Goal: Book appointment/travel/reservation

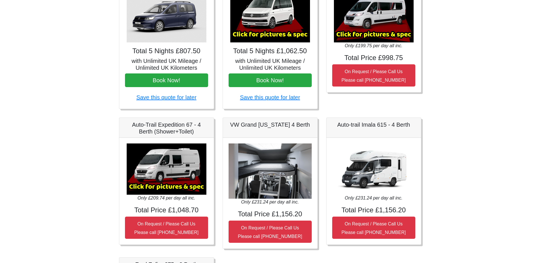
scroll to position [57, 0]
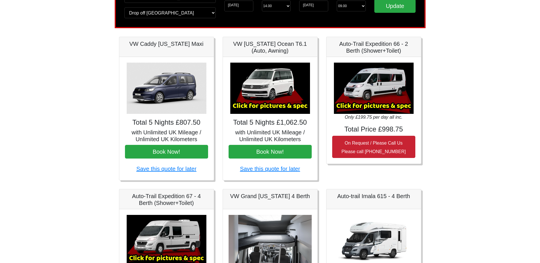
drag, startPoint x: 448, startPoint y: 150, endPoint x: 366, endPoint y: 153, distance: 81.4
click at [366, 153] on body "CENTRAL RESERVATIONS FOR ALL ENQUIRIES 00 44 ( 0 ) 1942 778899 Easicampers Book…" at bounding box center [270, 210] width 540 height 535
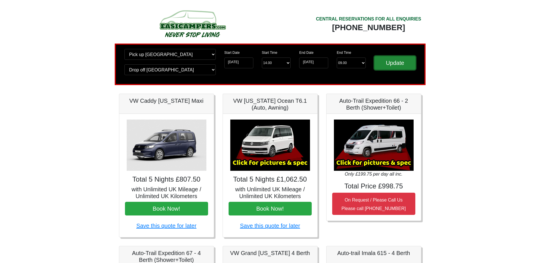
click at [387, 63] on input "Update" at bounding box center [395, 63] width 42 height 14
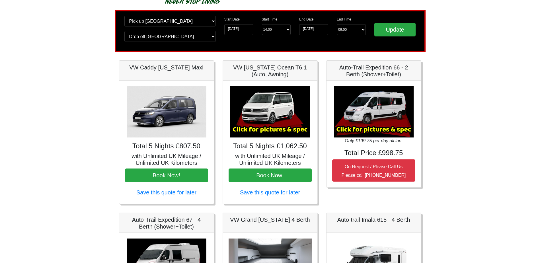
scroll to position [28, 0]
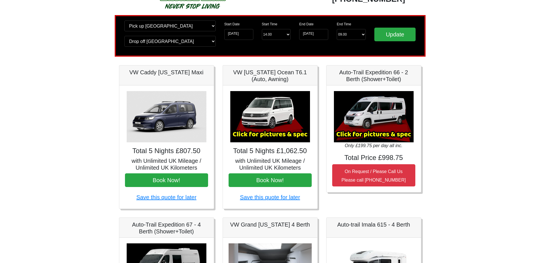
click at [363, 135] on img at bounding box center [374, 116] width 80 height 51
click at [365, 142] on p "Only £199.75 per day all inc." at bounding box center [373, 145] width 83 height 7
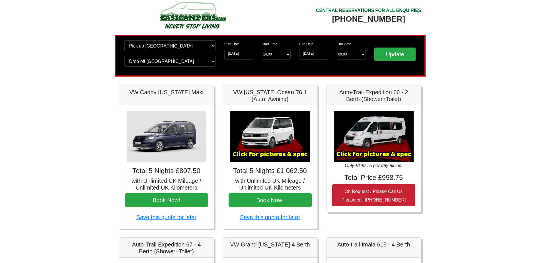
scroll to position [0, 0]
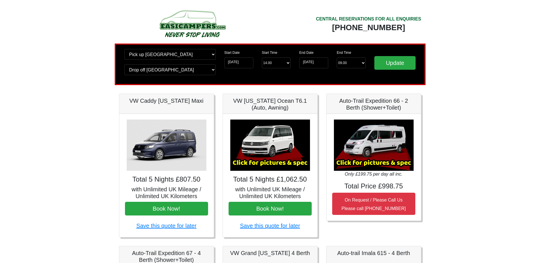
click at [294, 191] on h5 "with Unlimited UK Mileage / Unlimited UK Kilometers" at bounding box center [270, 193] width 83 height 14
click at [266, 207] on button "Book Now!" at bounding box center [270, 209] width 83 height 14
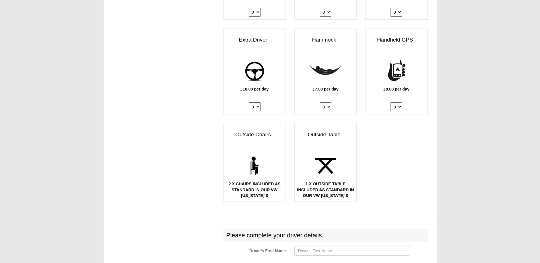
scroll to position [768, 0]
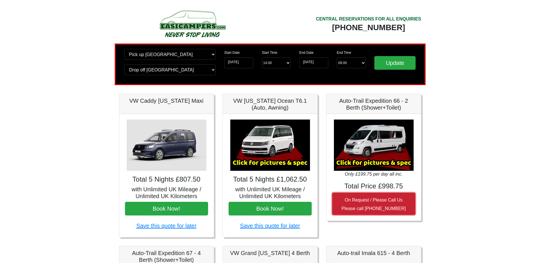
click at [371, 199] on small "On Request / Please Call Us Please call 0044 (0)131 322 6597" at bounding box center [373, 203] width 64 height 13
